Goal: Check status: Check status

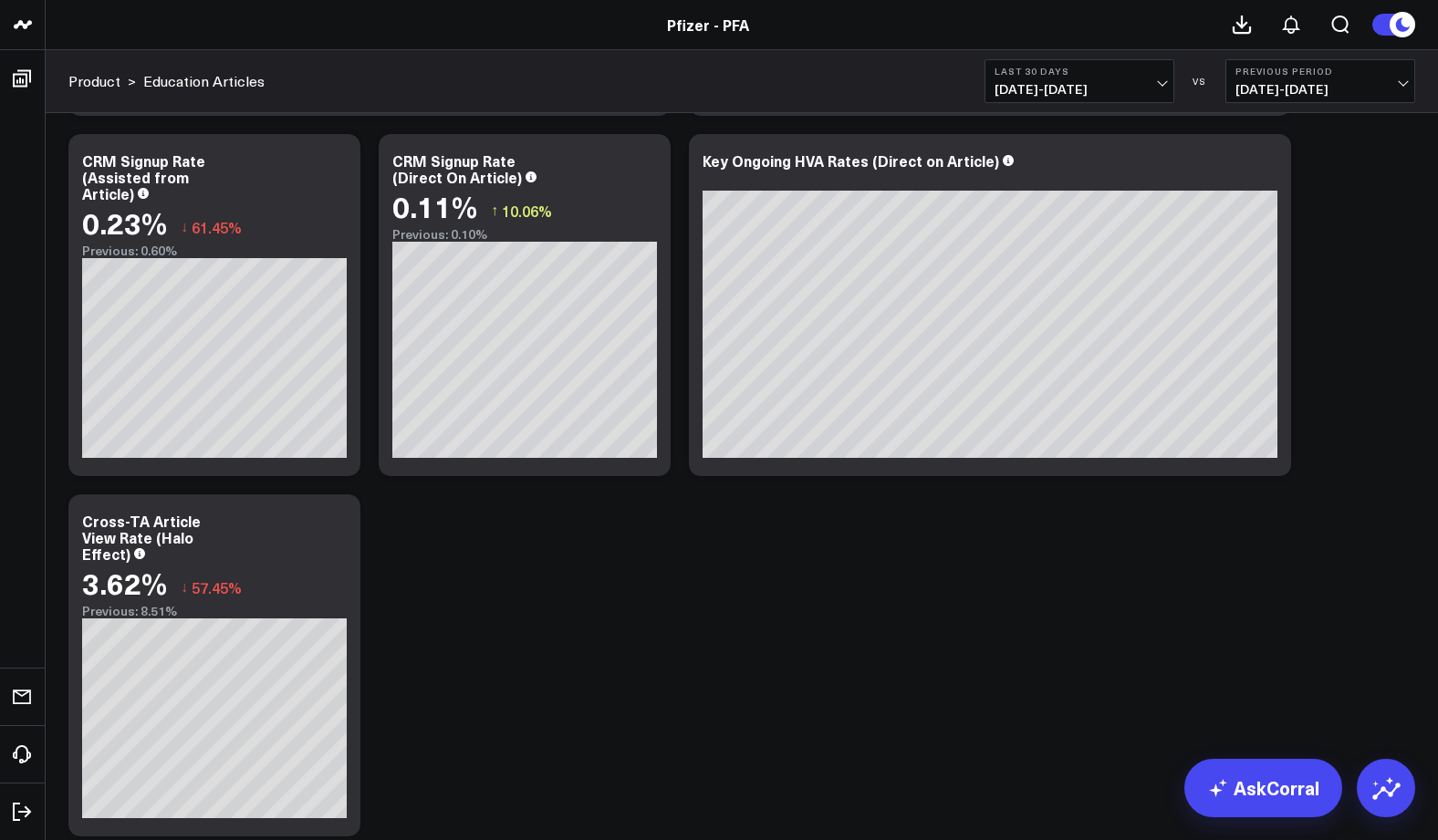
scroll to position [778, 0]
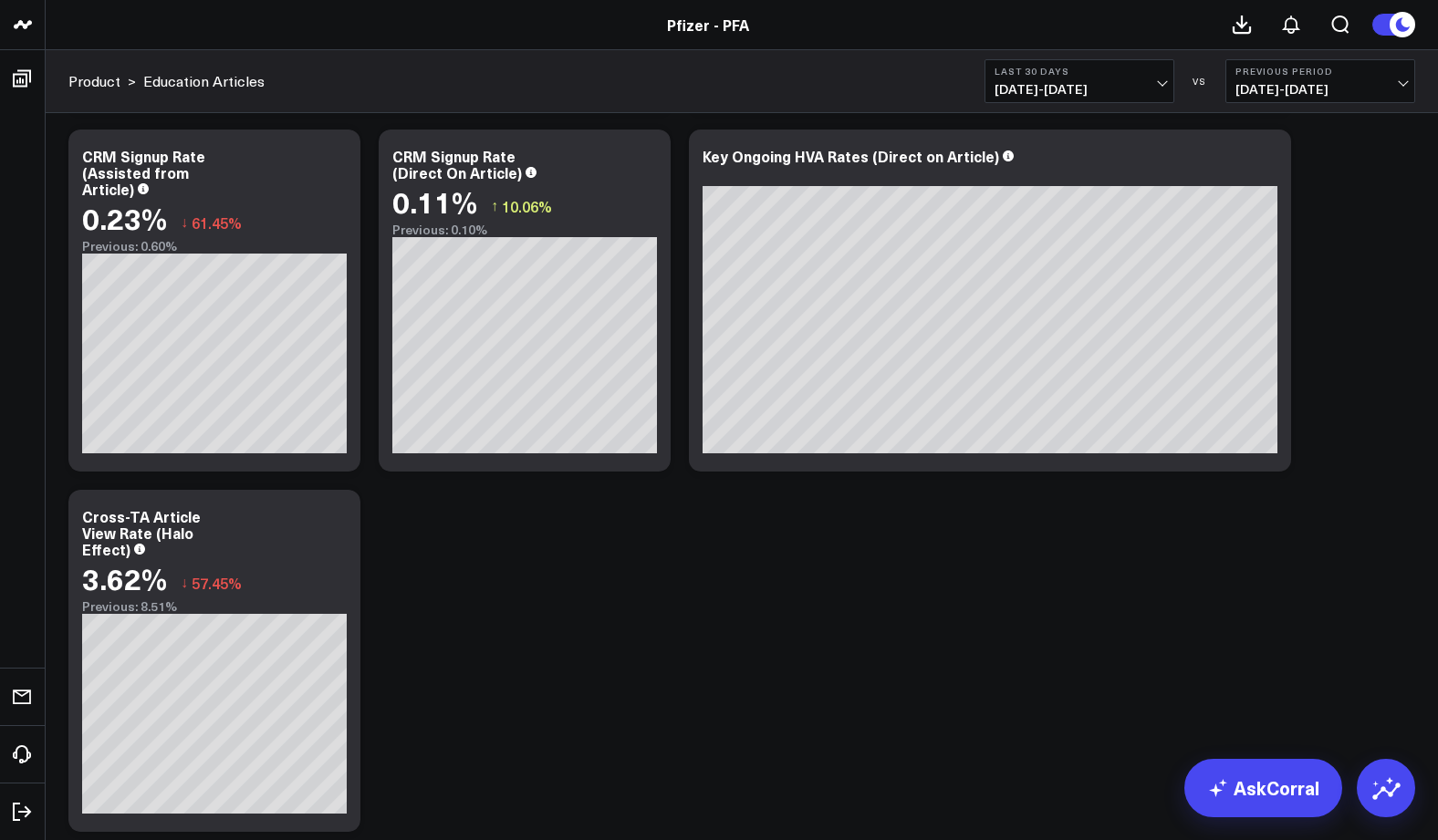
click at [1164, 70] on button "Last 30 Days [DATE] - [DATE]" at bounding box center [1080, 81] width 190 height 44
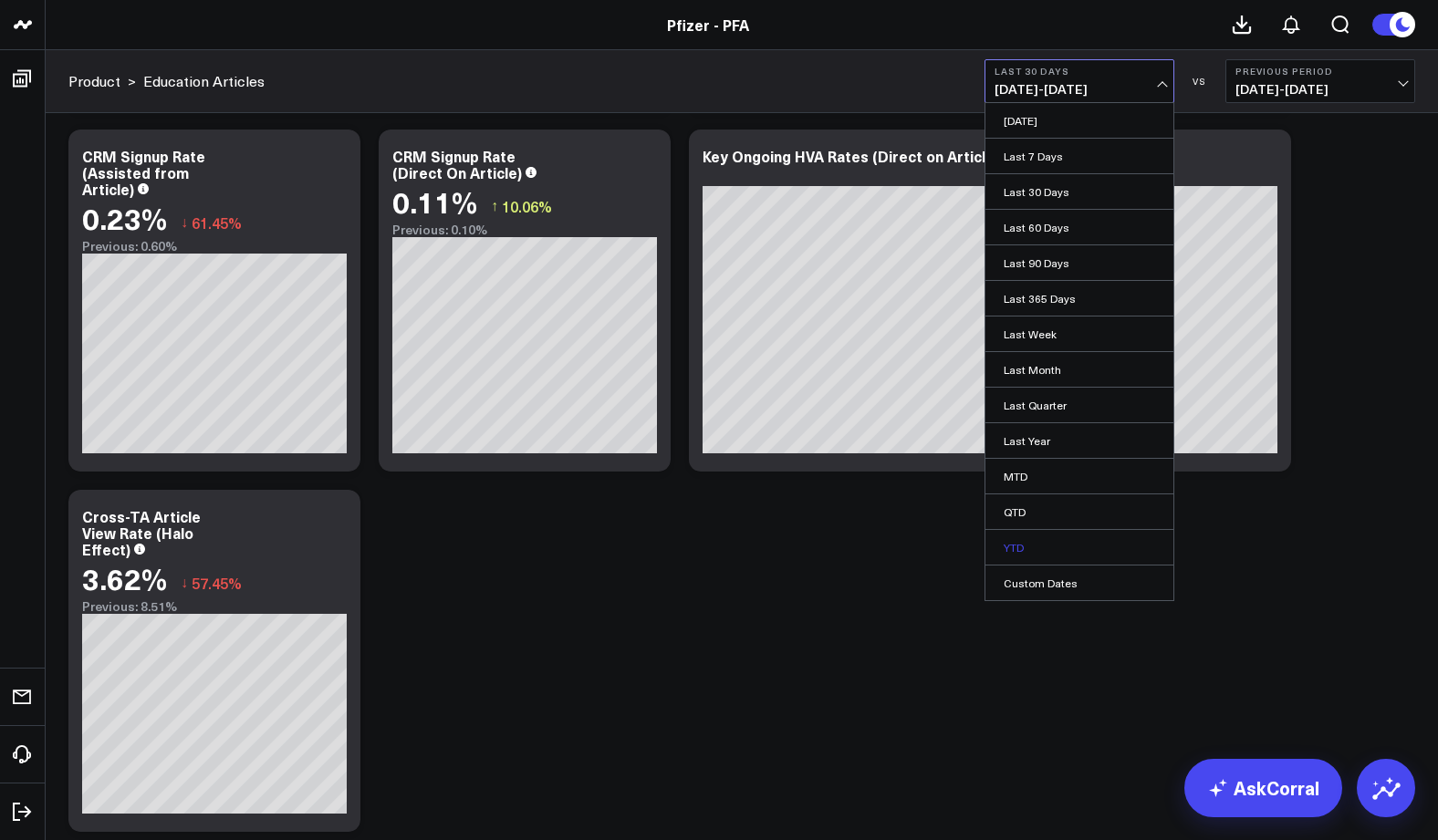
click at [1011, 546] on link "YTD" at bounding box center [1080, 547] width 188 height 35
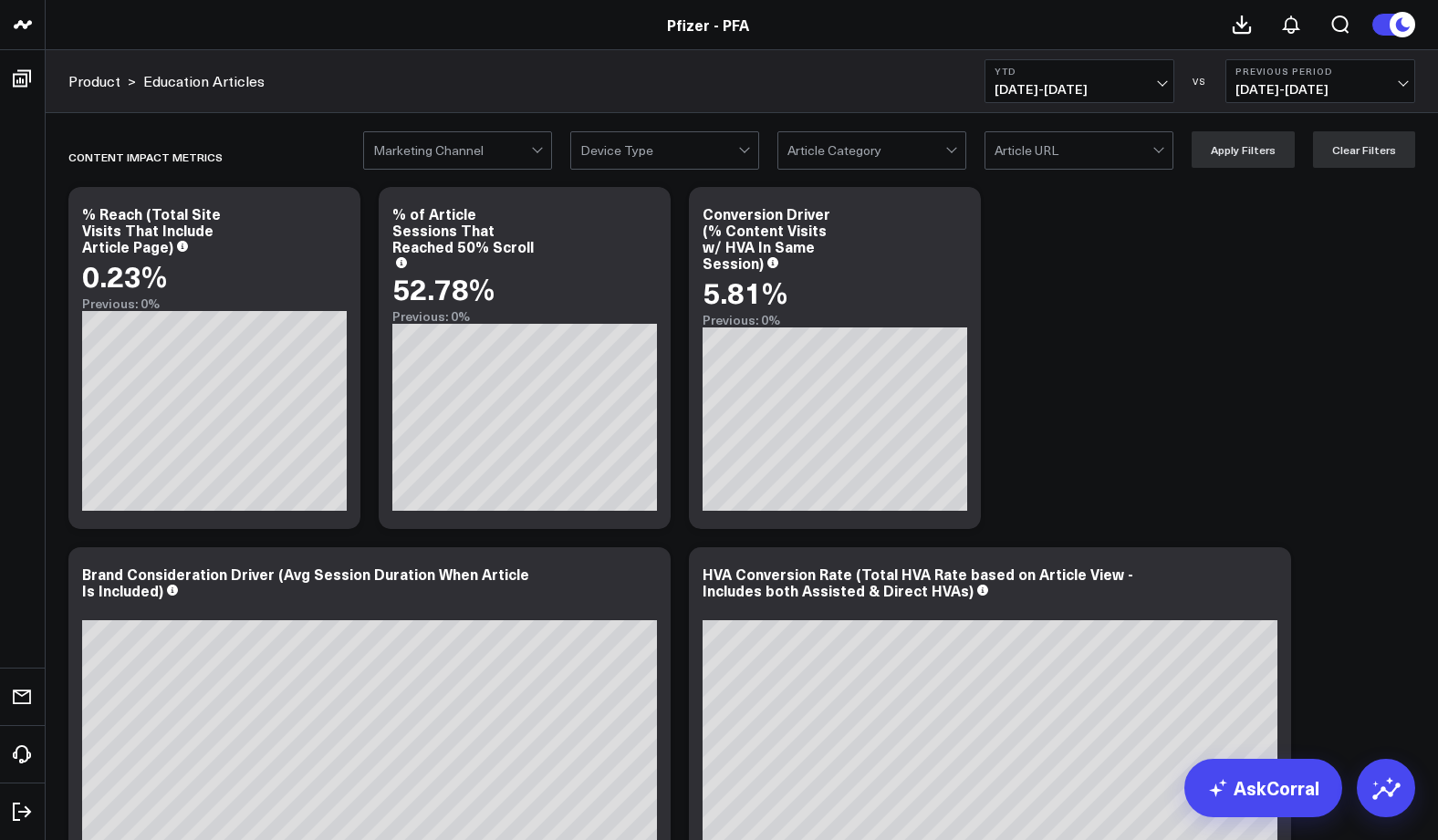
click at [1164, 86] on button "YTD [DATE] - [DATE]" at bounding box center [1080, 81] width 190 height 44
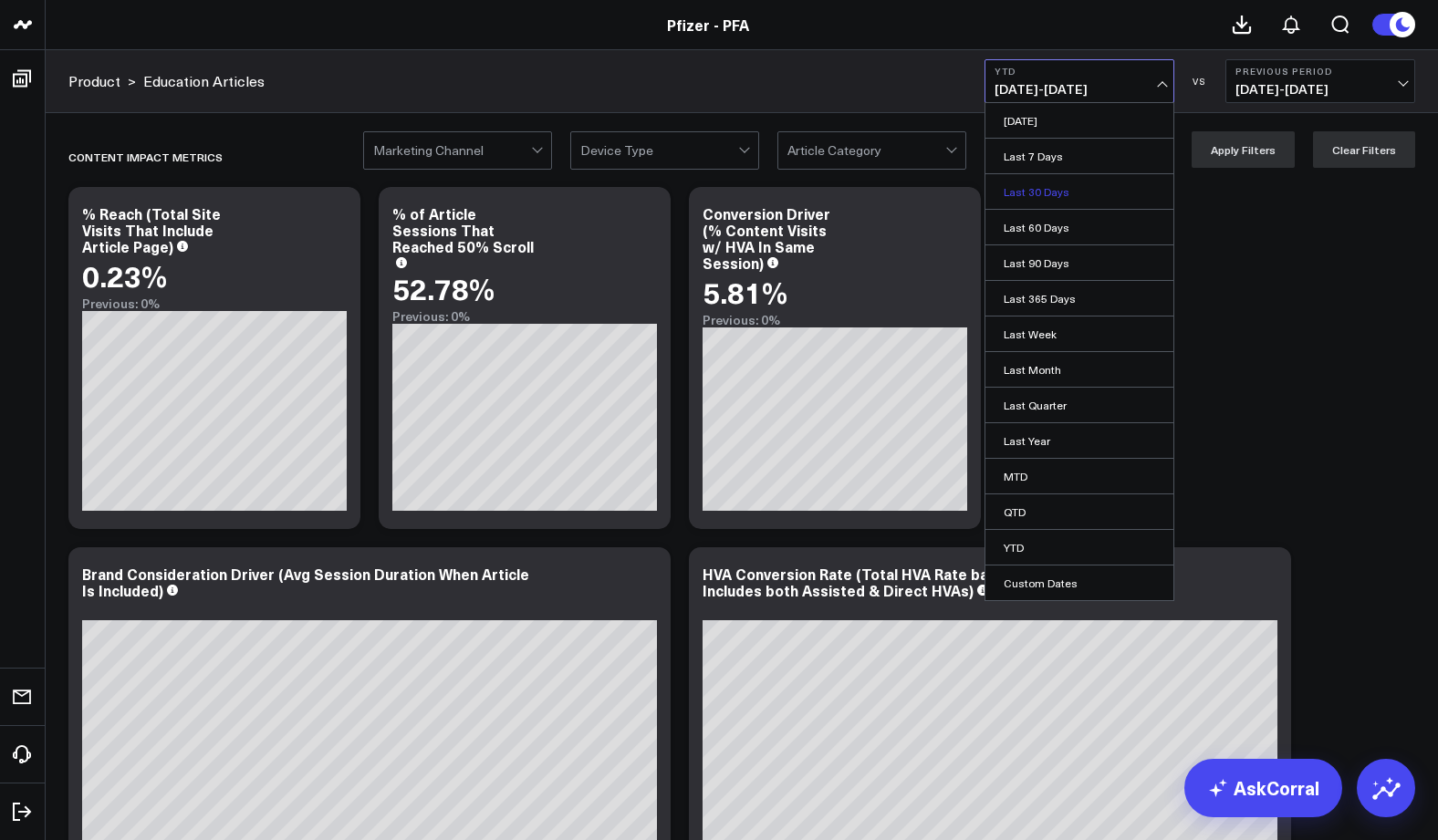
click at [1028, 190] on link "Last 30 Days" at bounding box center [1080, 191] width 188 height 35
